Goal: Task Accomplishment & Management: Complete application form

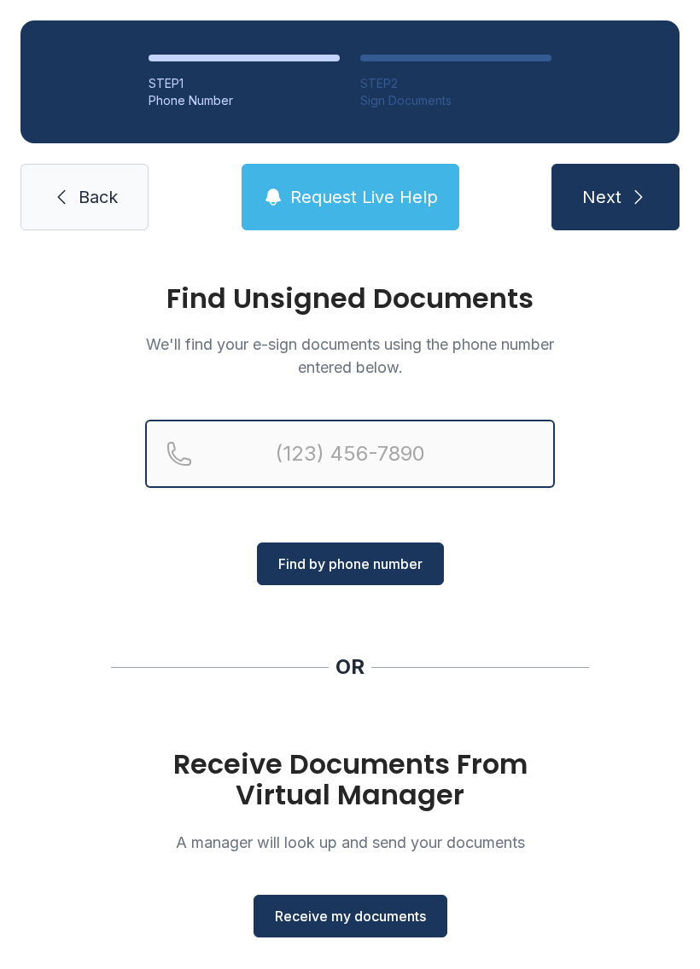
click at [457, 447] on input "Reservation phone number" at bounding box center [350, 454] width 410 height 68
type input "[PHONE_NUMBER]"
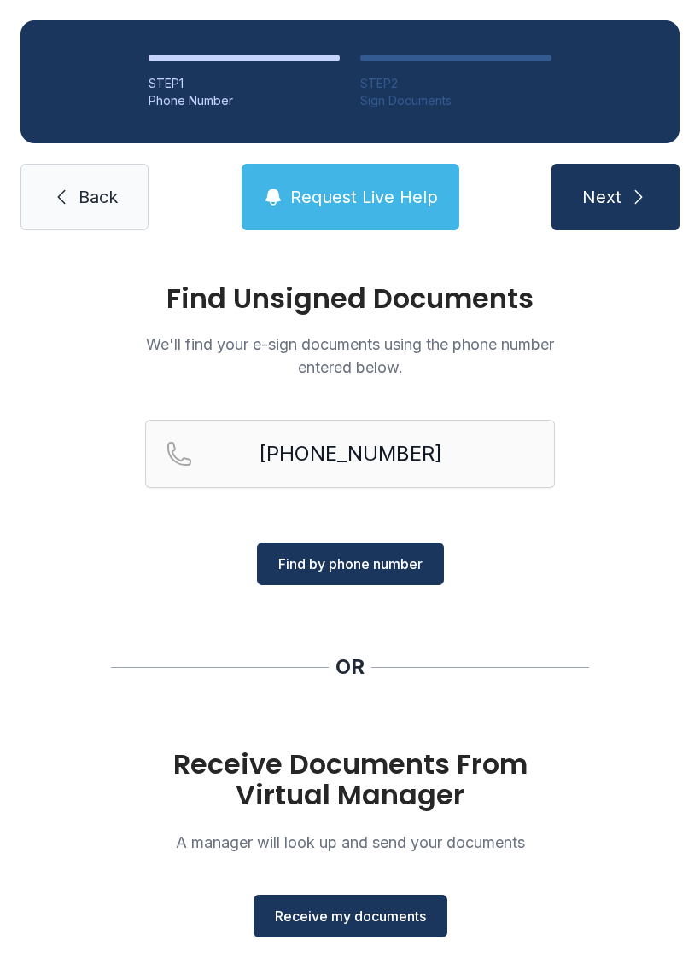
click at [345, 577] on button "Find by phone number" at bounding box center [350, 564] width 187 height 43
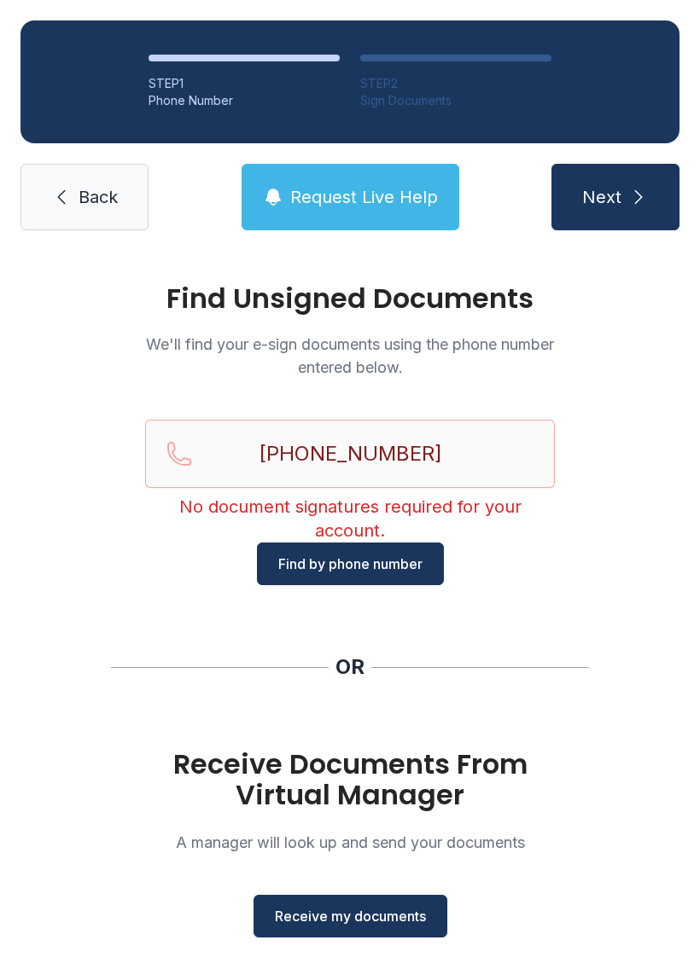
click at [614, 216] on button "Next" at bounding box center [615, 197] width 128 height 67
click at [67, 217] on link "Back" at bounding box center [84, 197] width 128 height 67
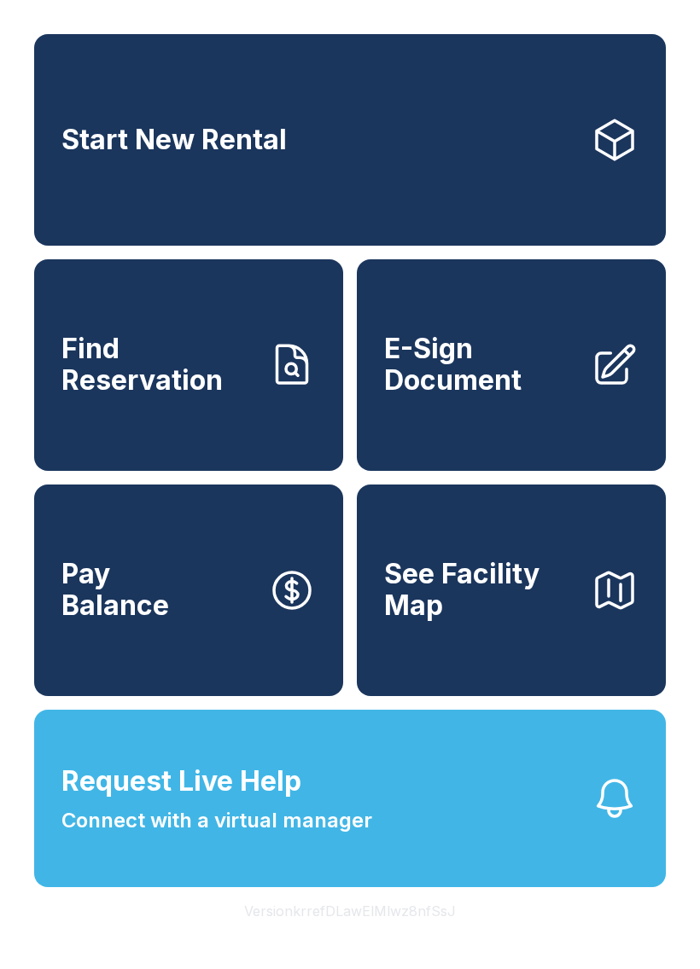
click at [456, 396] on span "E-Sign Document" at bounding box center [480, 365] width 193 height 62
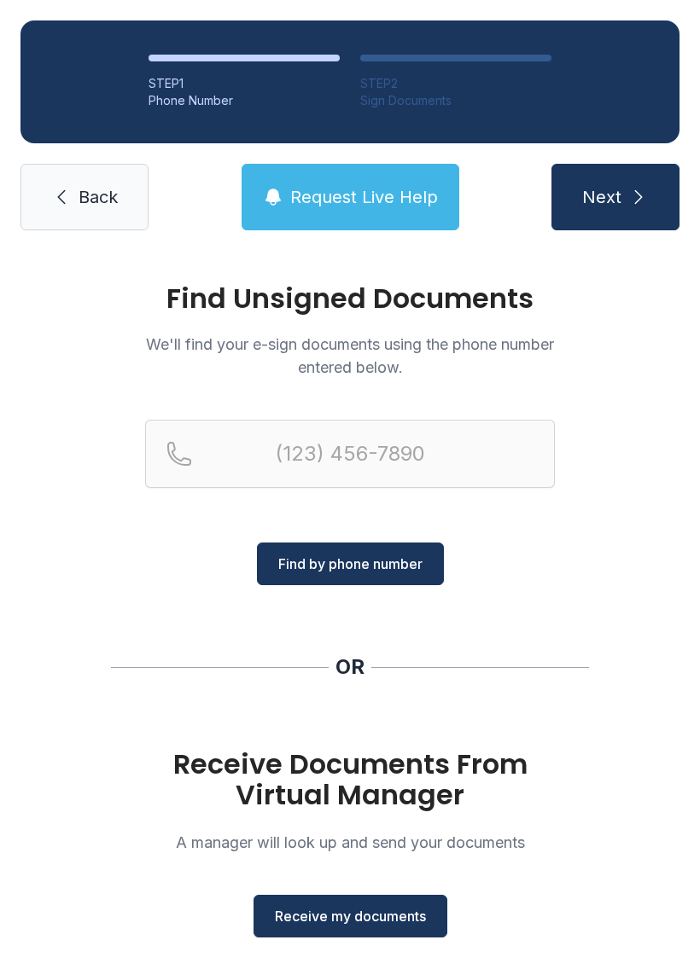
click at [338, 913] on span "Receive my documents" at bounding box center [350, 916] width 151 height 20
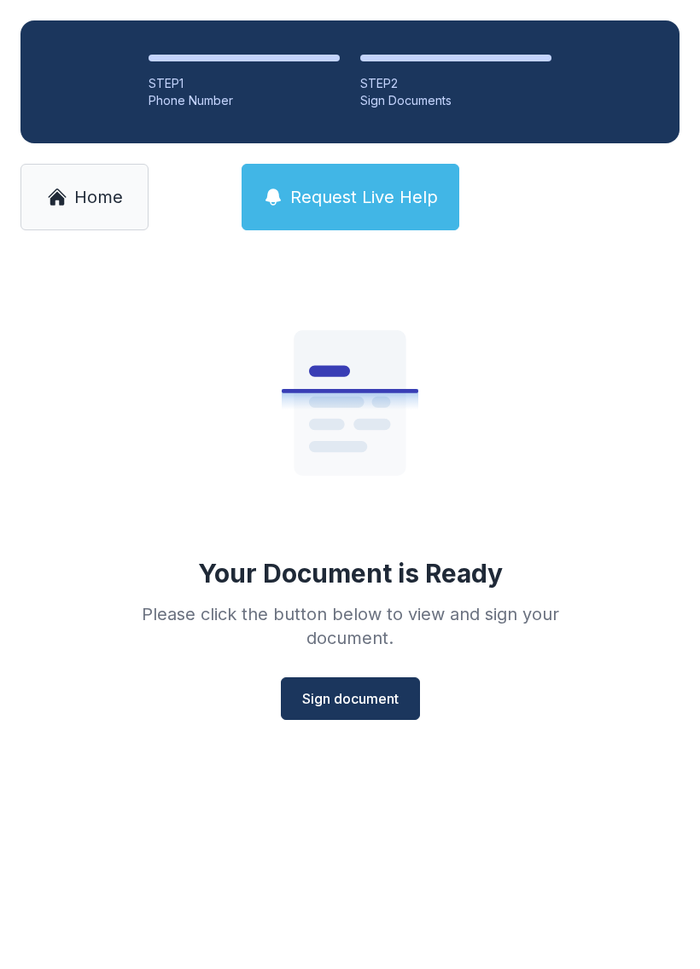
click at [341, 701] on span "Sign document" at bounding box center [350, 699] width 96 height 20
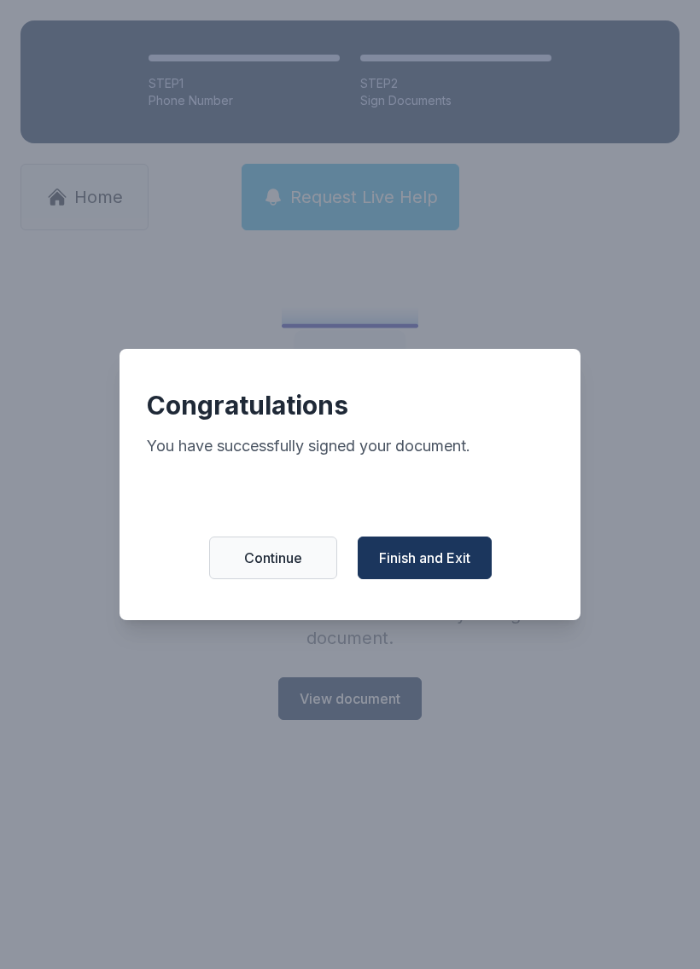
click at [387, 568] on span "Finish and Exit" at bounding box center [424, 558] width 91 height 20
